Goal: Go to known website: Go to known website

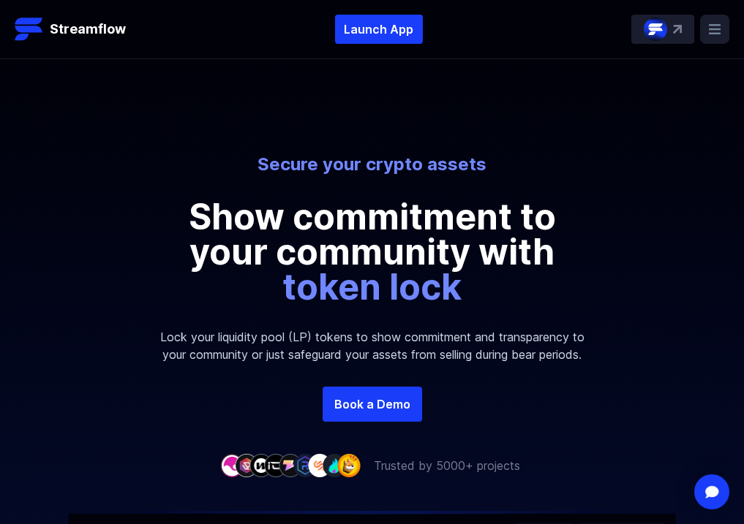
click at [716, 28] on rect at bounding box center [714, 29] width 29 height 29
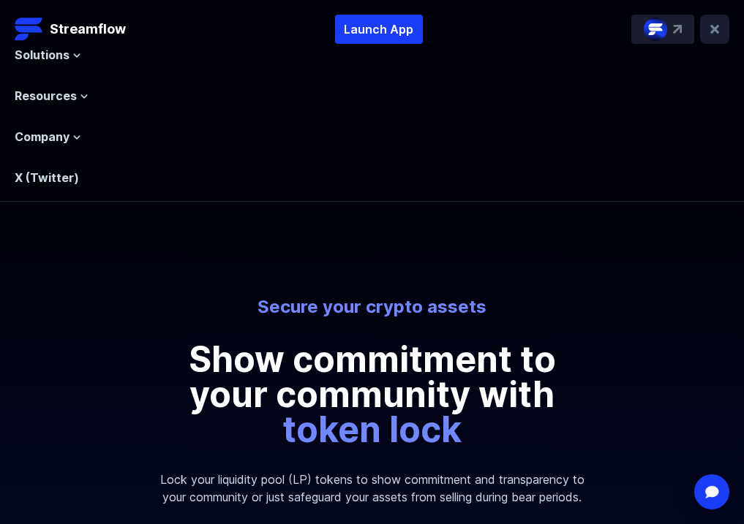
click at [714, 30] on icon at bounding box center [714, 29] width 9 height 9
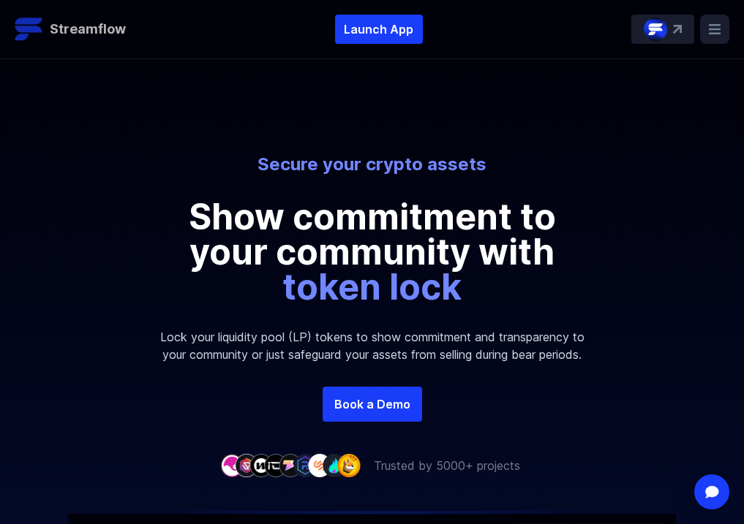
click at [107, 23] on p "Streamflow" at bounding box center [88, 29] width 76 height 20
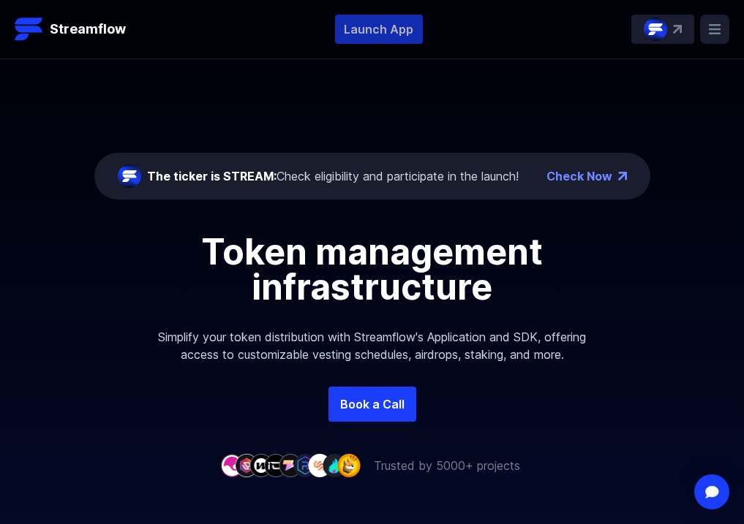
click at [412, 34] on p "Launch App" at bounding box center [379, 29] width 88 height 29
